Goal: Task Accomplishment & Management: Use online tool/utility

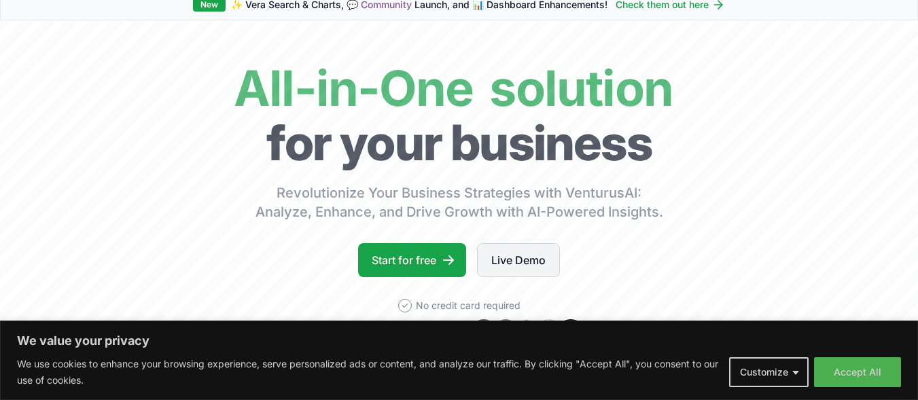
scroll to position [68, 0]
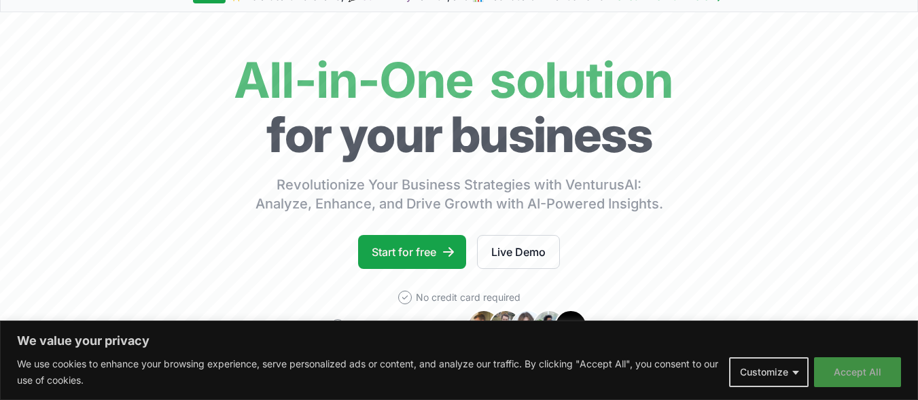
click at [843, 364] on button "Accept All" at bounding box center [857, 372] width 87 height 30
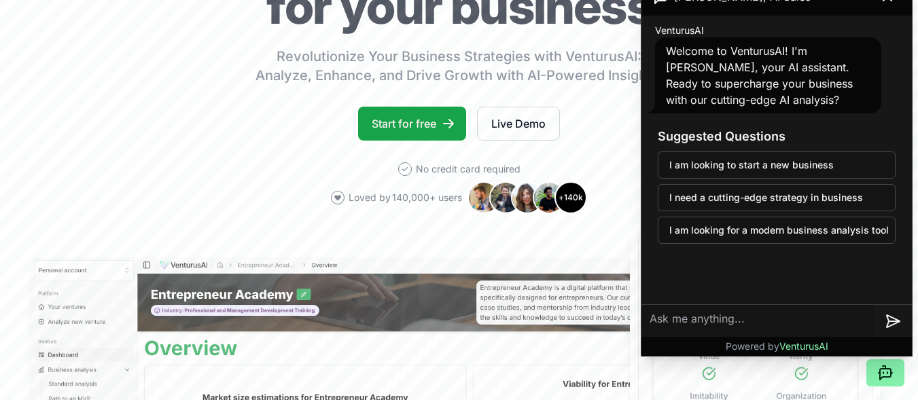
scroll to position [204, 0]
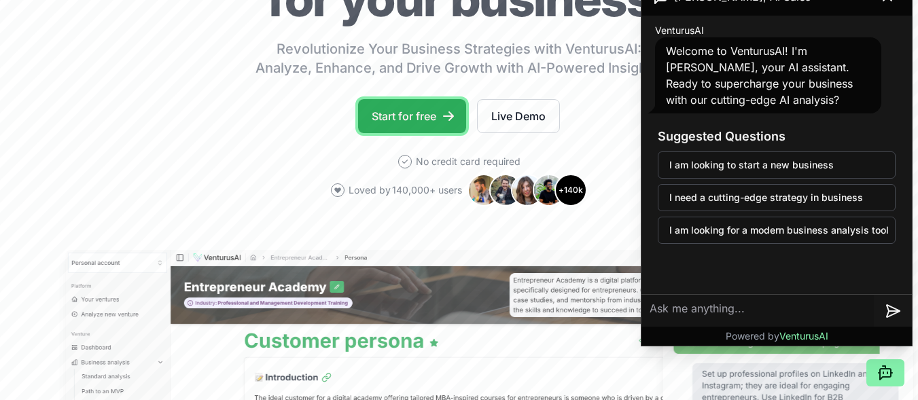
click at [403, 105] on link "Start for free" at bounding box center [412, 116] width 108 height 34
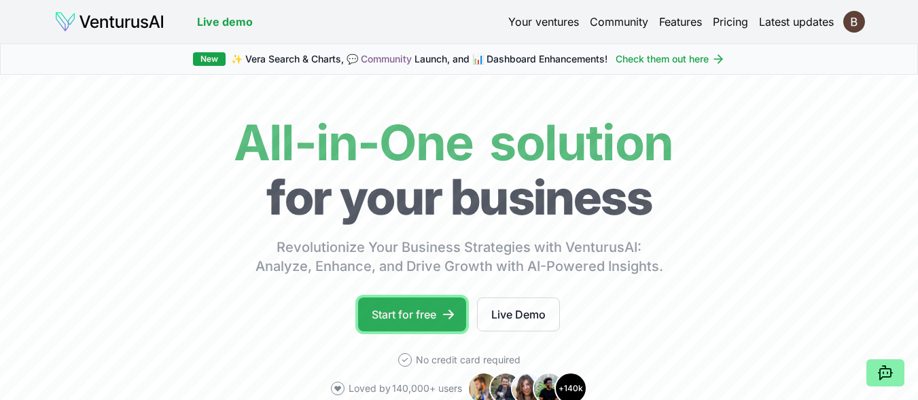
click at [414, 313] on link "Start for free" at bounding box center [412, 315] width 108 height 34
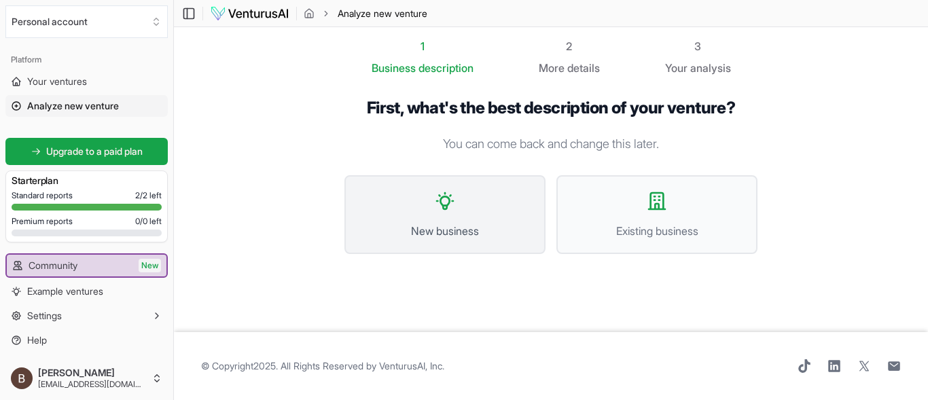
click at [463, 203] on button "New business" at bounding box center [444, 214] width 201 height 79
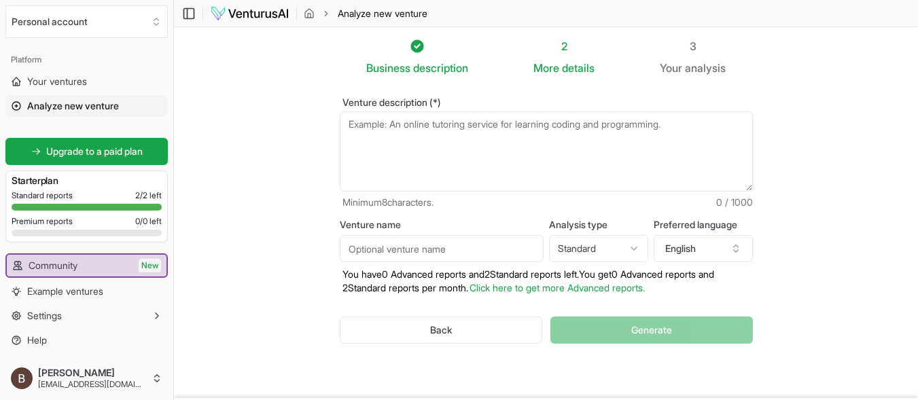
click at [518, 129] on textarea "Venture description (*)" at bounding box center [546, 151] width 413 height 80
type textarea "V"
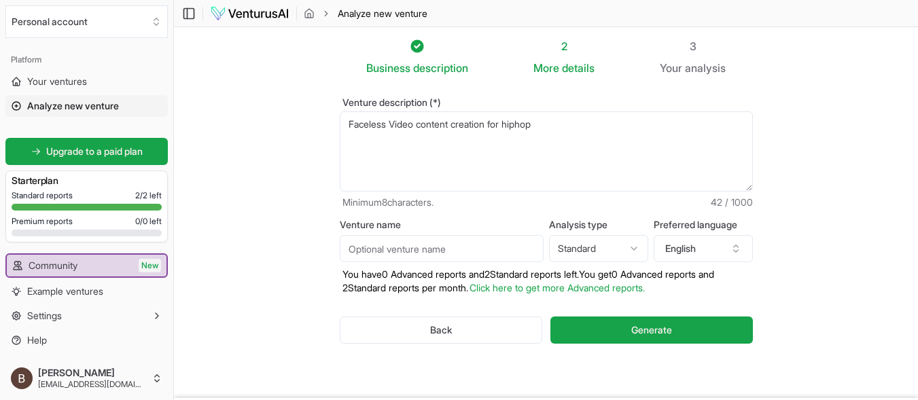
type textarea "Faceless Video content creation for hiphop"
click at [478, 247] on input "Venture name" at bounding box center [442, 248] width 204 height 27
type input "Creamteam"
click at [608, 247] on html "We value your privacy We use cookies to enhance your browsing experience, serve…" at bounding box center [459, 200] width 918 height 400
click at [608, 248] on html "We value your privacy We use cookies to enhance your browsing experience, serve…" at bounding box center [459, 200] width 918 height 400
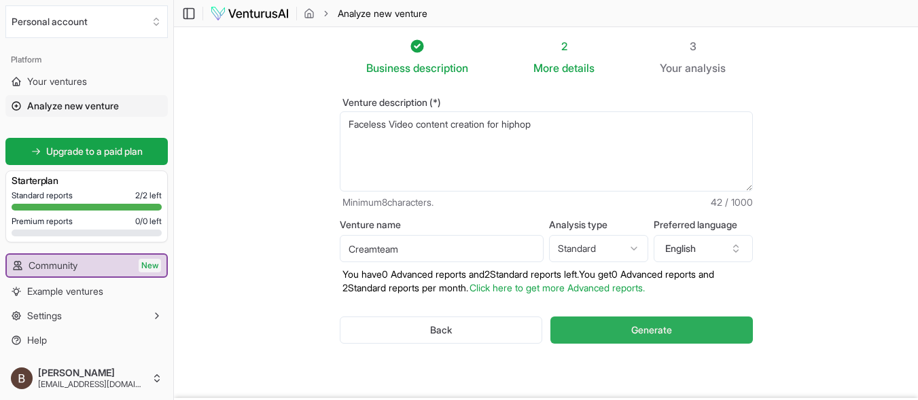
click at [625, 330] on button "Generate" at bounding box center [651, 330] width 202 height 27
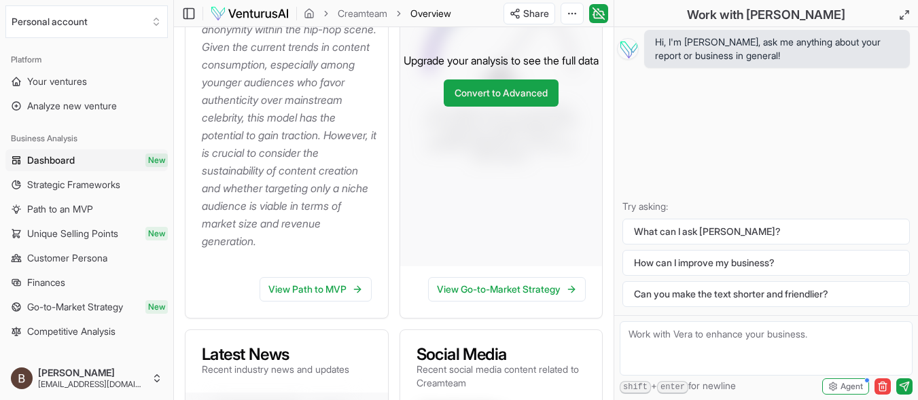
scroll to position [408, 0]
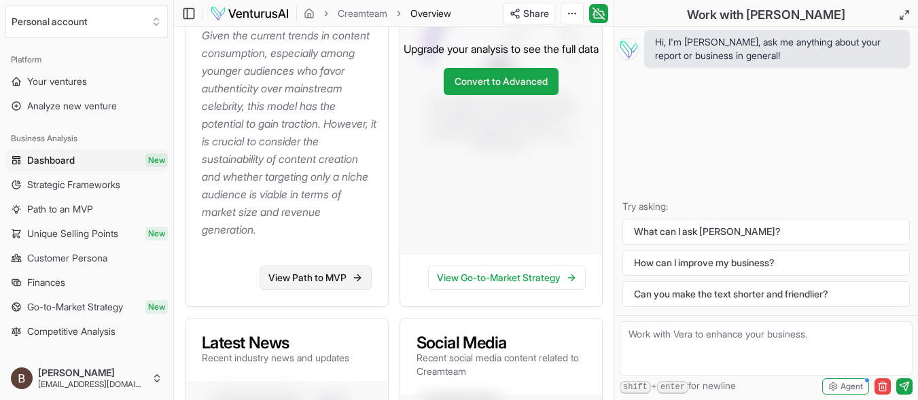
click at [349, 281] on link "View Path to MVP" at bounding box center [316, 278] width 112 height 24
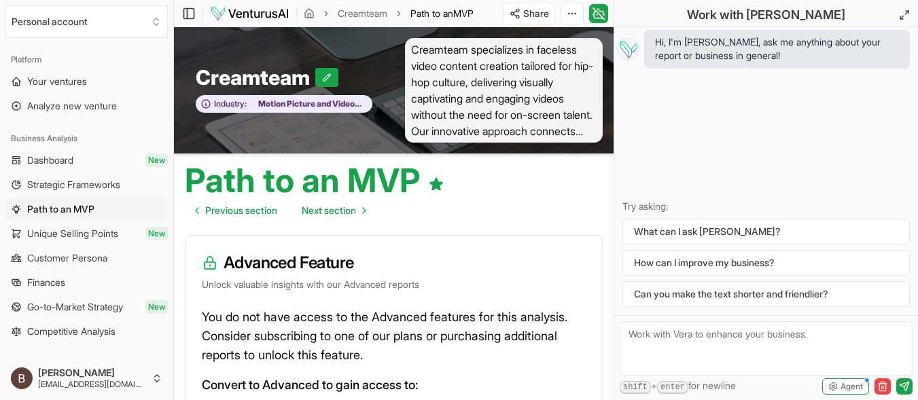
scroll to position [110, 0]
